Goal: Transaction & Acquisition: Purchase product/service

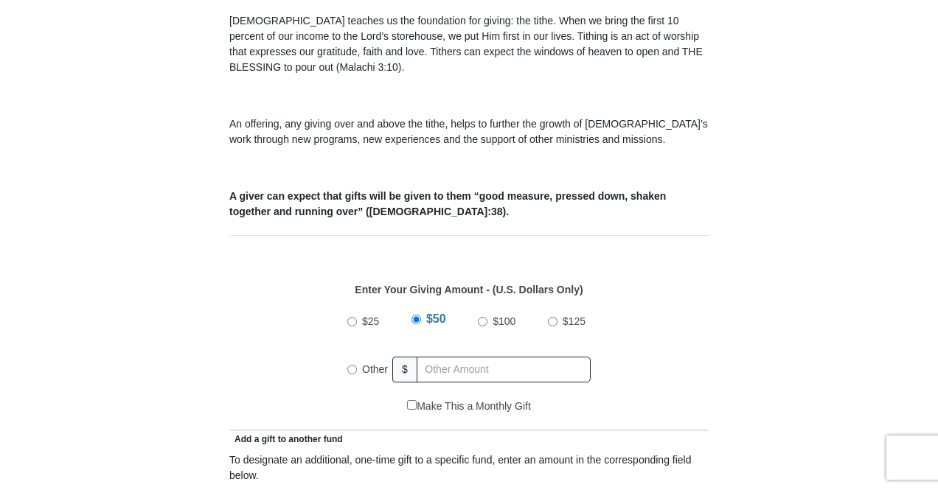
scroll to position [459, 0]
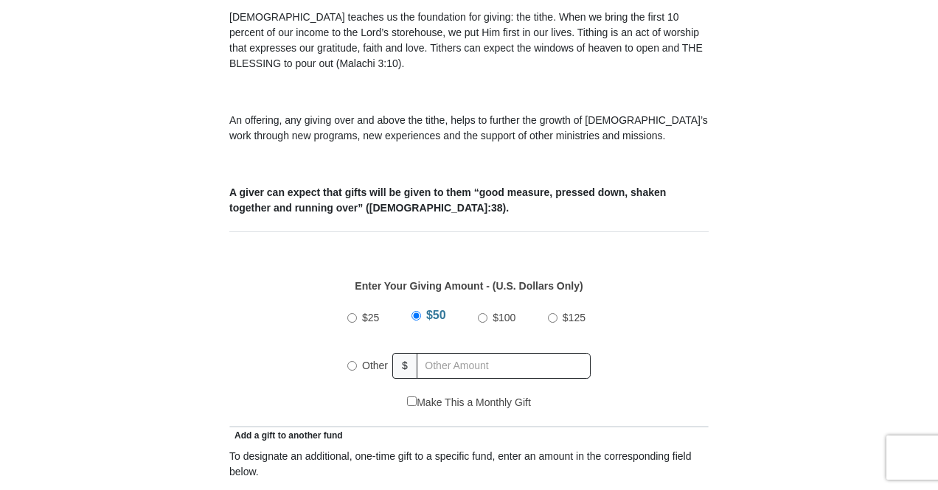
click at [352, 361] on input "Other" at bounding box center [352, 366] width 10 height 10
radio input "true"
type input "21.00"
click at [637, 344] on div "$25 $50 $100 $125 Other $ 21.00" at bounding box center [469, 347] width 464 height 96
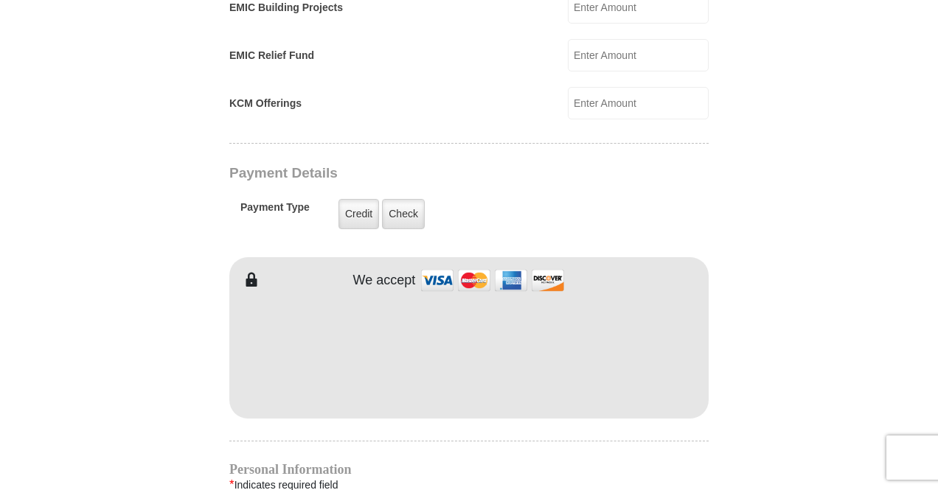
scroll to position [1071, 0]
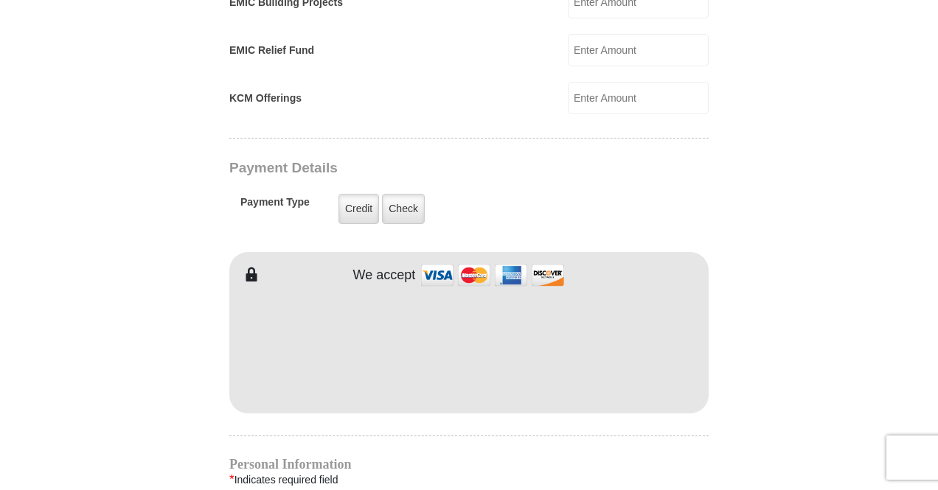
type input "[PERSON_NAME]"
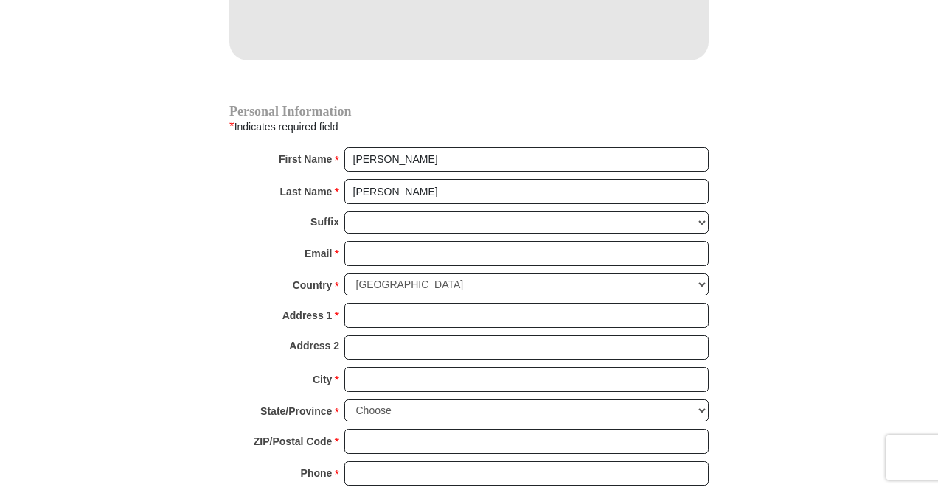
scroll to position [1425, 0]
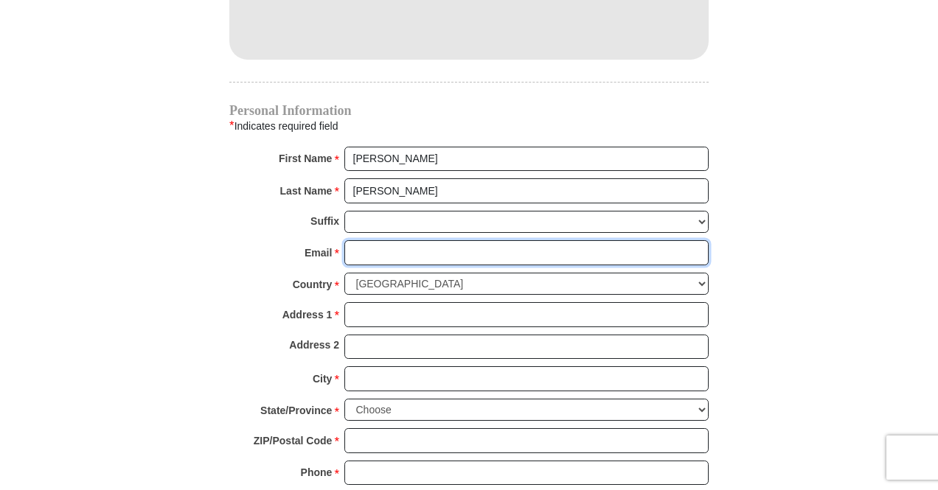
click at [452, 240] on input "Email *" at bounding box center [526, 252] width 364 height 25
type input "[EMAIL_ADDRESS][DOMAIN_NAME]"
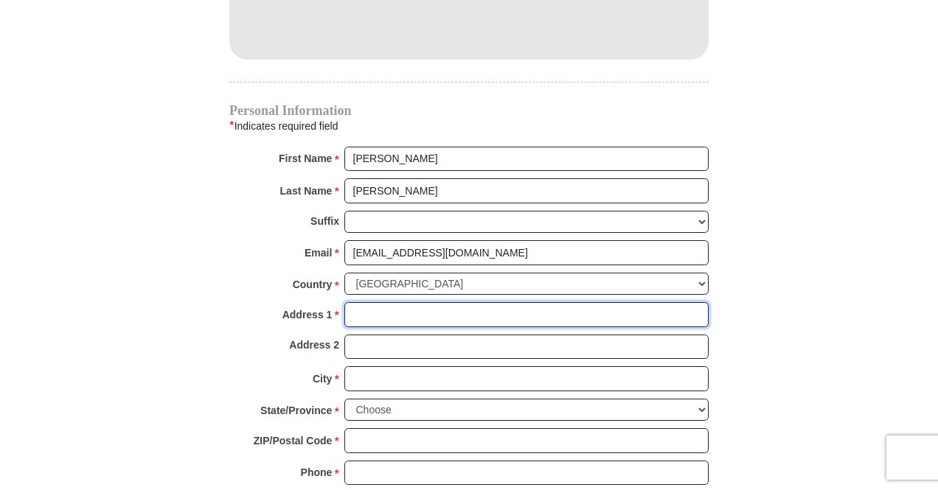
type input "[STREET_ADDRESS]"
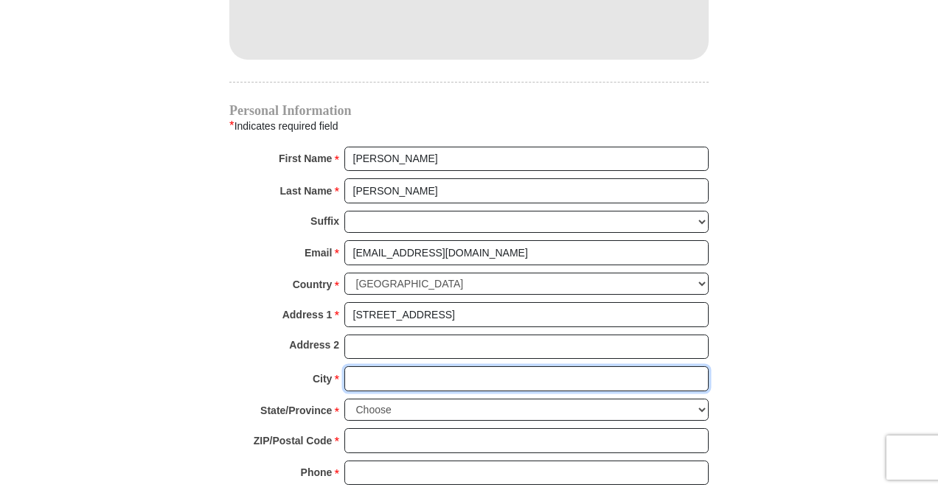
type input "SPOKANE"
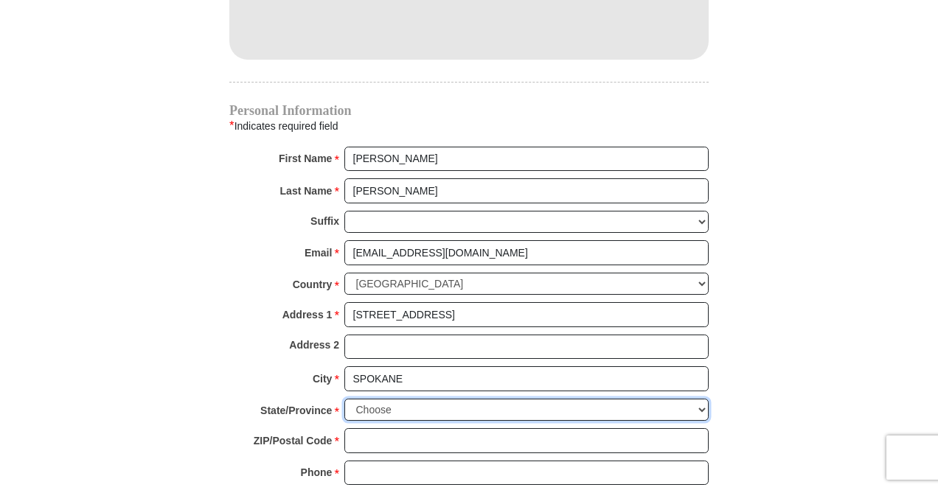
select select "WA"
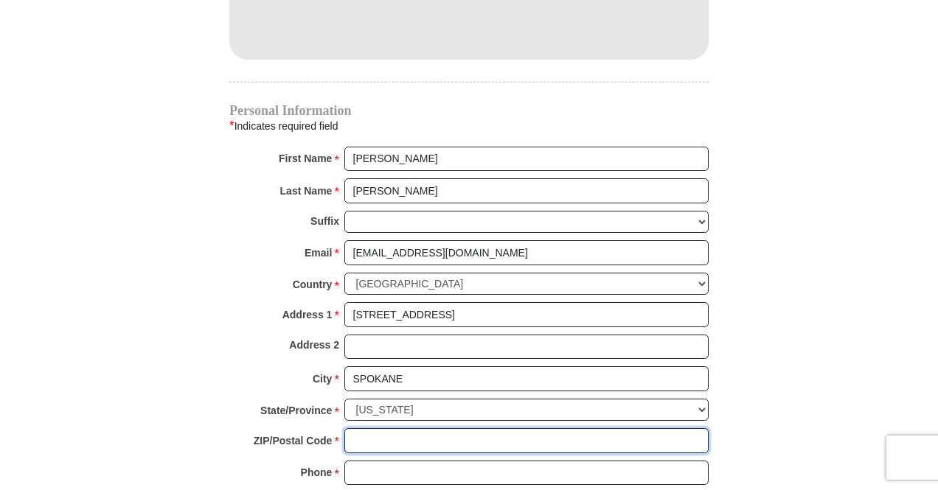
type input "99202"
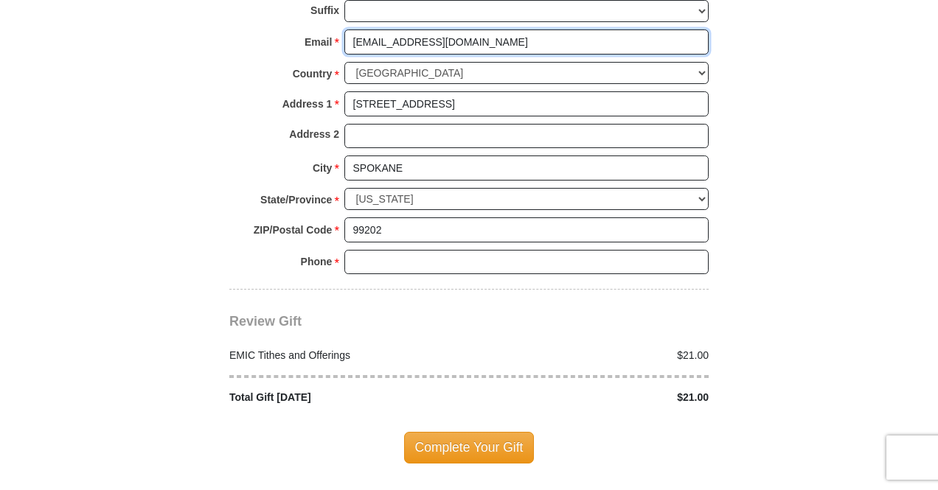
scroll to position [1639, 0]
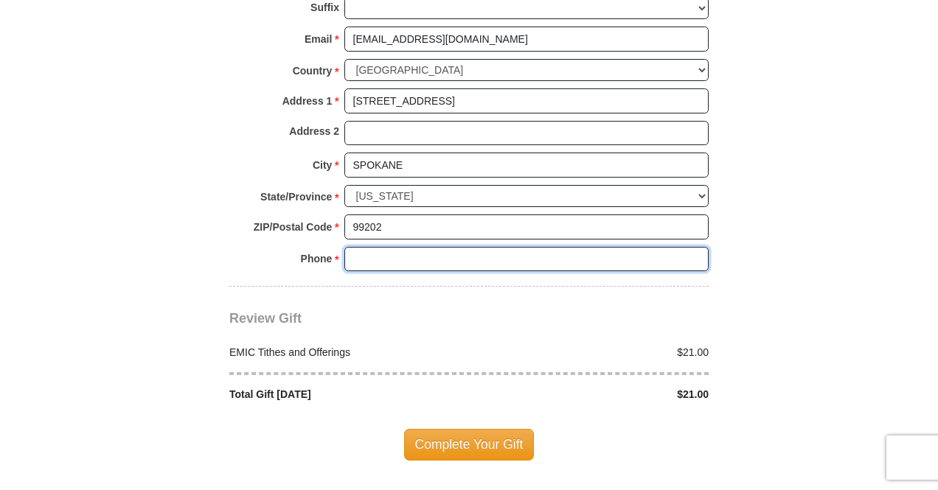
click at [440, 247] on input "Phone * *" at bounding box center [526, 259] width 364 height 25
type input "5099953273"
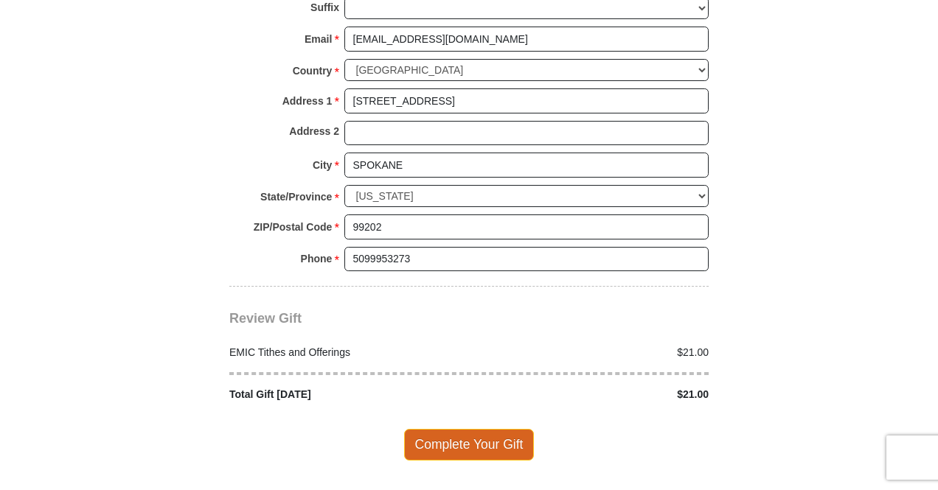
click at [454, 430] on span "Complete Your Gift" at bounding box center [469, 444] width 131 height 31
